Goal: Information Seeking & Learning: Learn about a topic

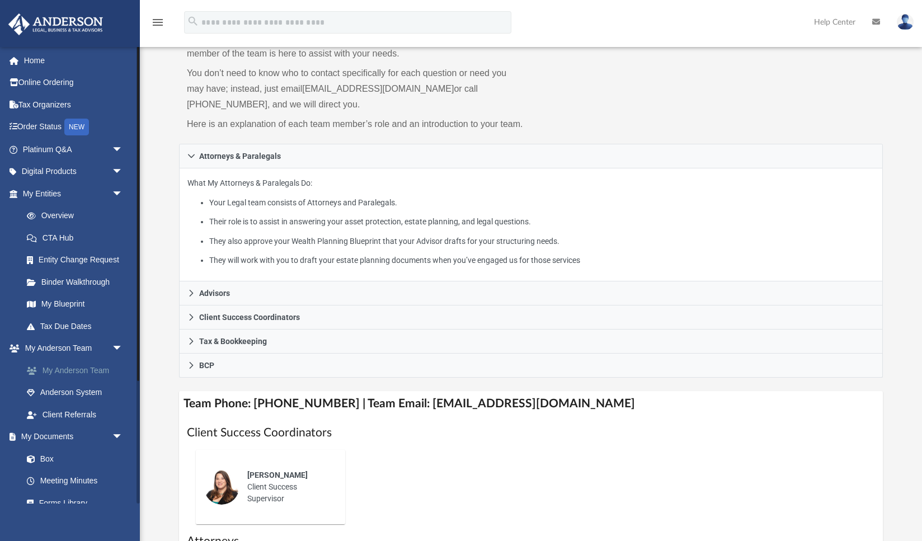
scroll to position [96, 0]
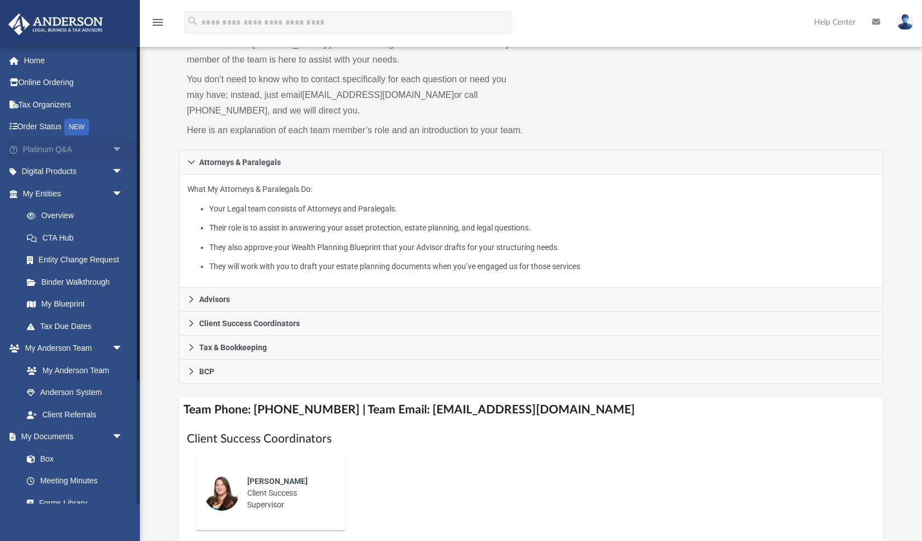
click at [115, 145] on span "arrow_drop_down" at bounding box center [123, 149] width 22 height 23
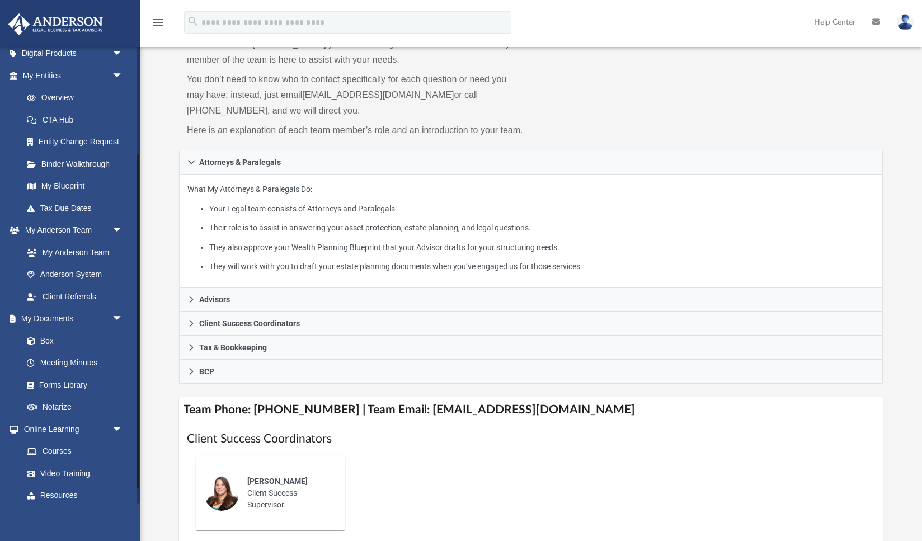
scroll to position [360, 0]
click at [77, 295] on link "Client Referrals" at bounding box center [78, 294] width 124 height 22
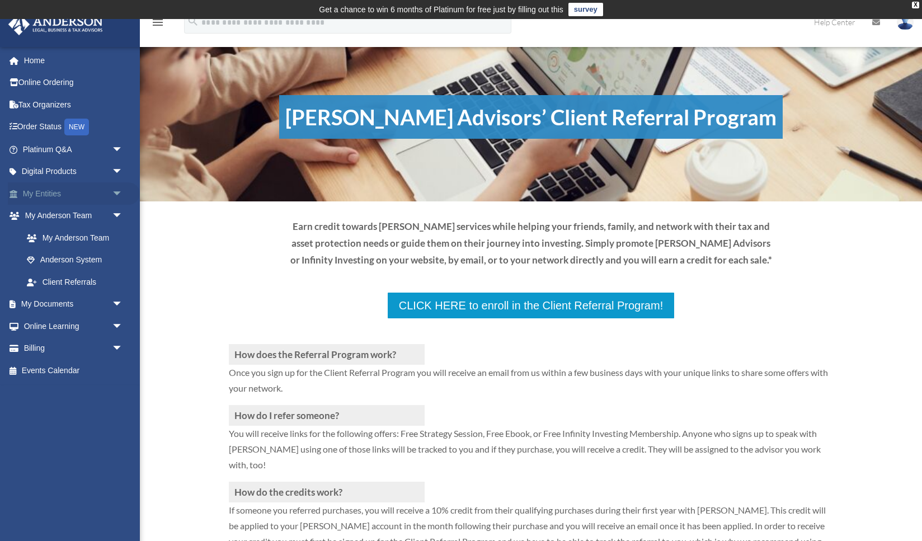
click at [50, 188] on link "My Entities arrow_drop_down" at bounding box center [74, 193] width 132 height 22
click at [72, 147] on link "Platinum Q&A arrow_drop_down" at bounding box center [74, 149] width 132 height 22
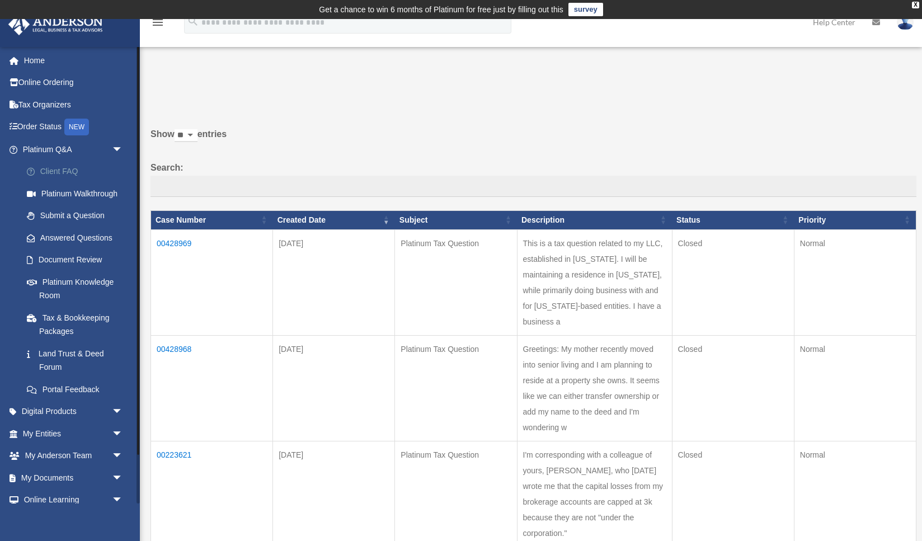
click at [63, 173] on link "Client FAQ" at bounding box center [78, 172] width 124 height 22
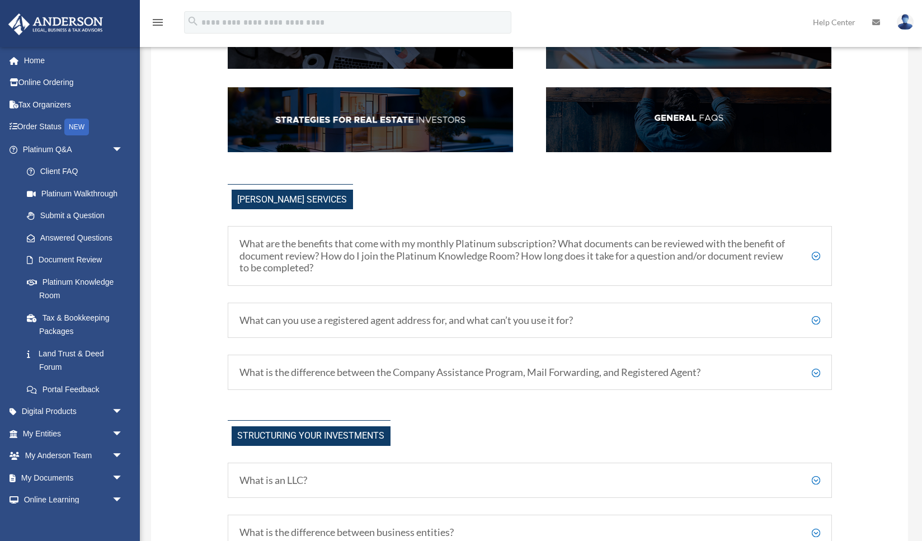
scroll to position [269, 0]
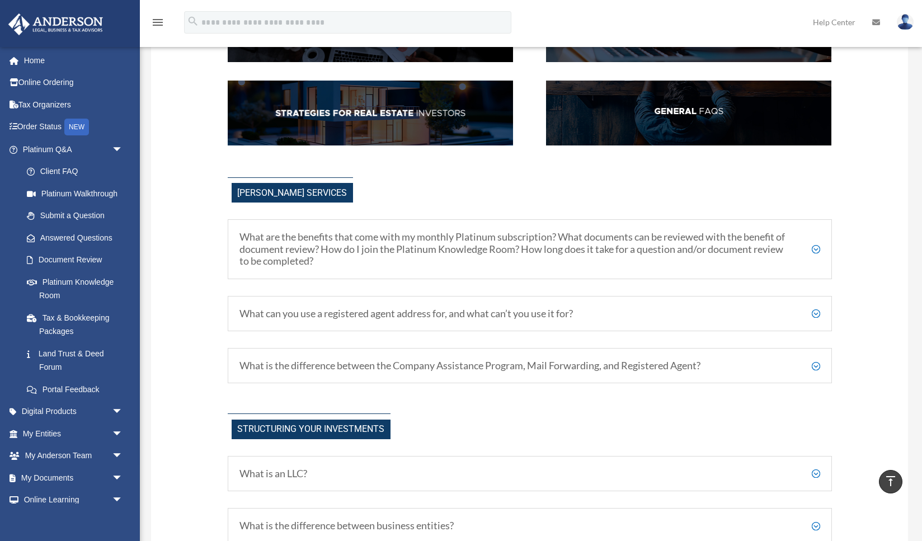
click at [477, 247] on h5 "What are the benefits that come with my monthly Platinum subscription? What doc…" at bounding box center [530, 249] width 581 height 36
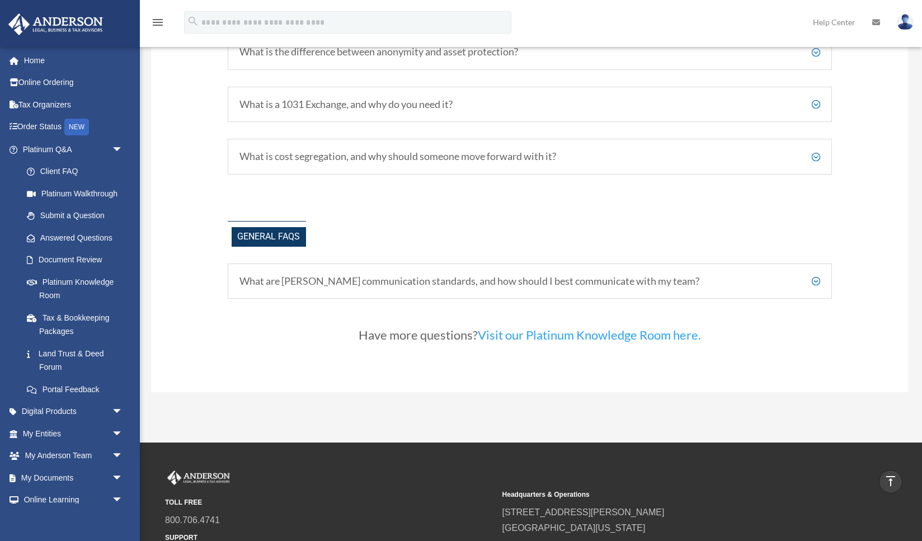
scroll to position [2470, 0]
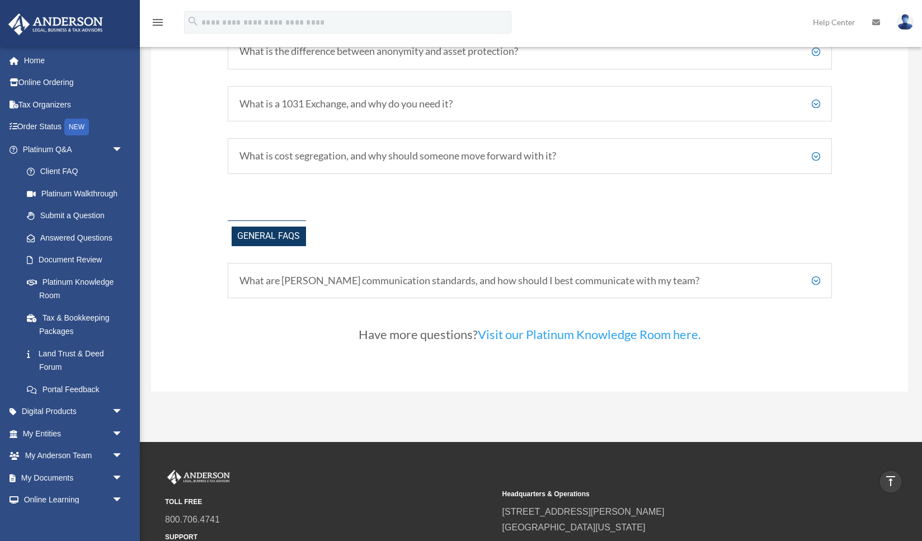
click at [365, 287] on h5 "What are Anderson's communication standards, and how should I best communicate …" at bounding box center [530, 281] width 581 height 12
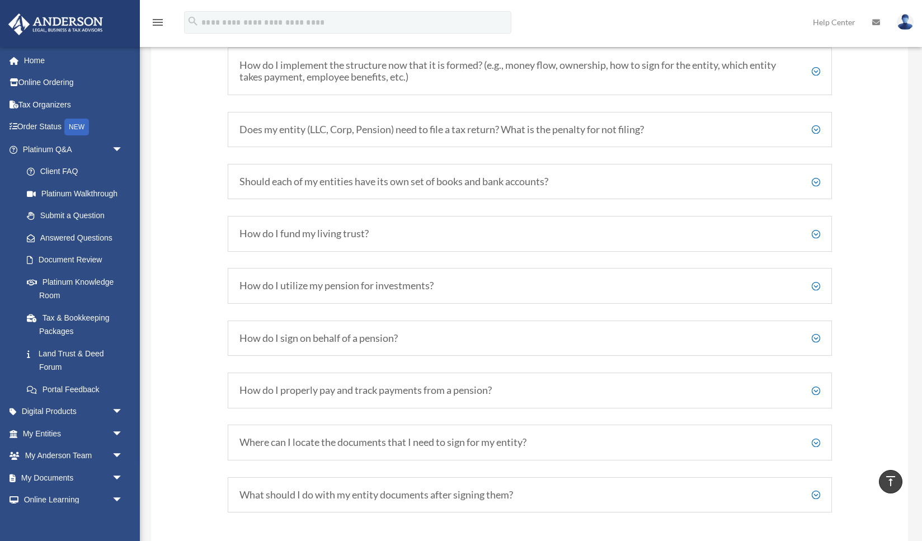
scroll to position [1918, 0]
click at [396, 186] on h5 "Should each of my entities have its own set of books and bank accounts?" at bounding box center [530, 182] width 581 height 12
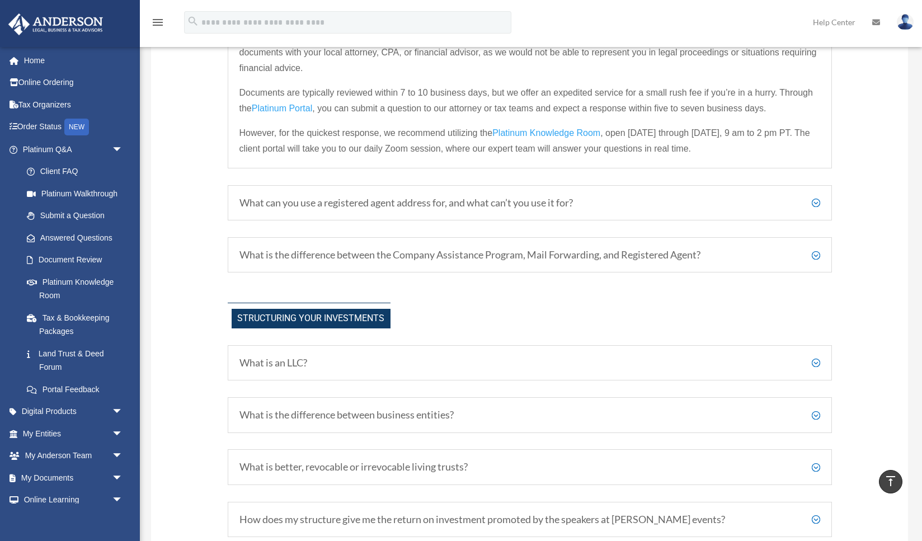
scroll to position [534, 0]
click at [345, 257] on h5 "What is the difference between the Company Assistance Program, Mail Forwarding,…" at bounding box center [530, 254] width 581 height 12
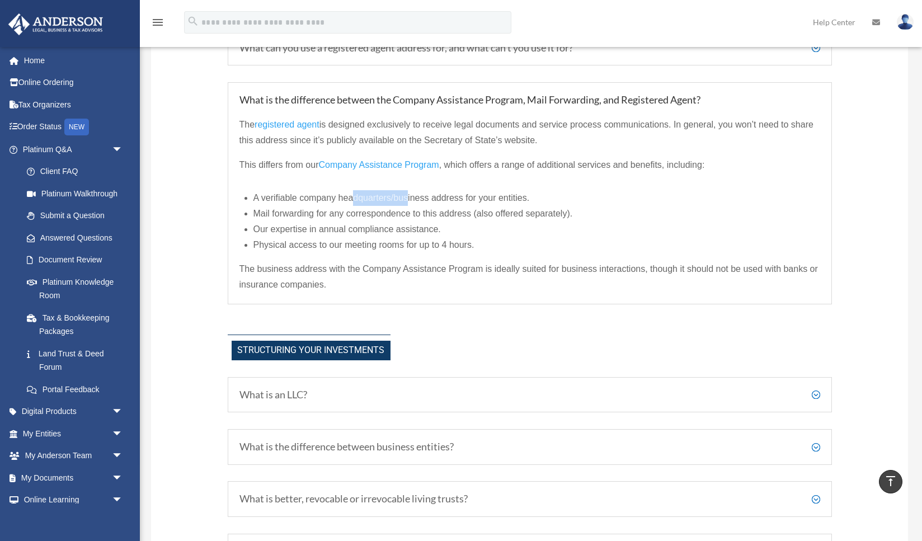
drag, startPoint x: 354, startPoint y: 203, endPoint x: 410, endPoint y: 196, distance: 55.9
click at [410, 196] on li "A verifiable company headquarters/business address for your entities." at bounding box center [537, 198] width 567 height 16
drag, startPoint x: 349, startPoint y: 218, endPoint x: 390, endPoint y: 213, distance: 41.1
click at [390, 213] on span "Mail forwarding for any correspondence to this address (also offered separately…" at bounding box center [414, 214] width 320 height 10
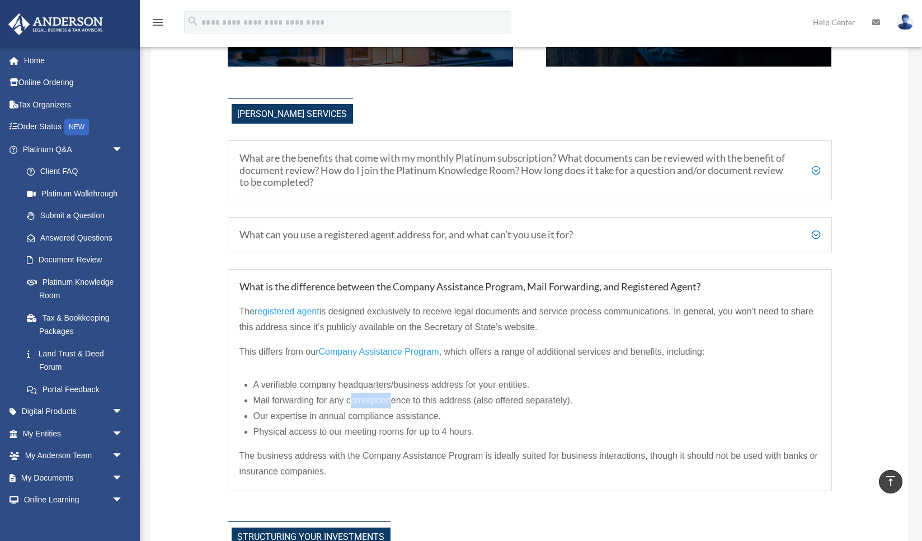
scroll to position [344, 0]
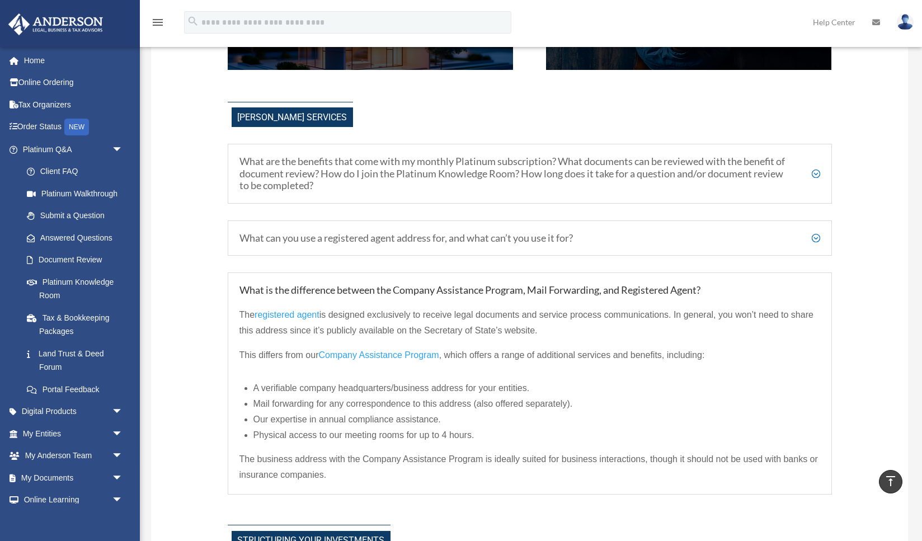
click at [379, 170] on h5 "What are the benefits that come with my monthly Platinum subscription? What doc…" at bounding box center [530, 174] width 581 height 36
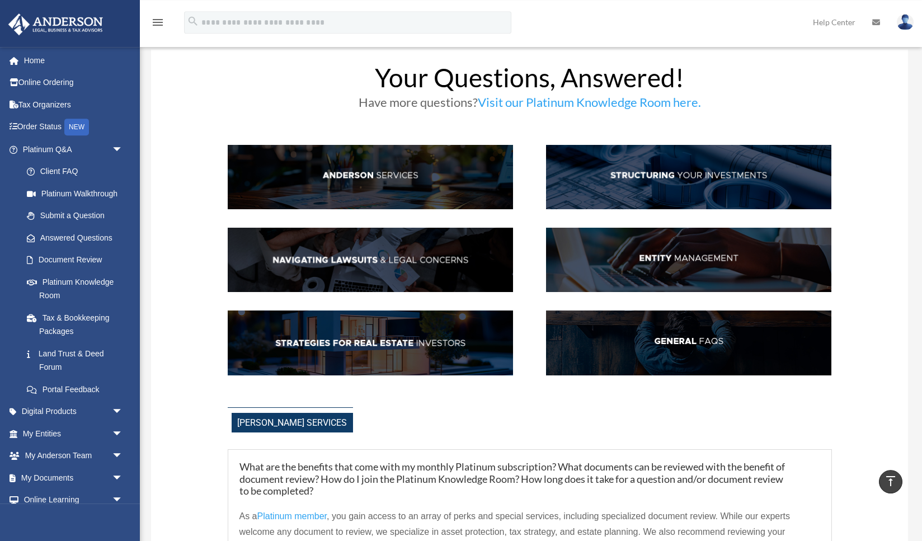
scroll to position [0, 0]
